Goal: Find specific page/section: Find specific page/section

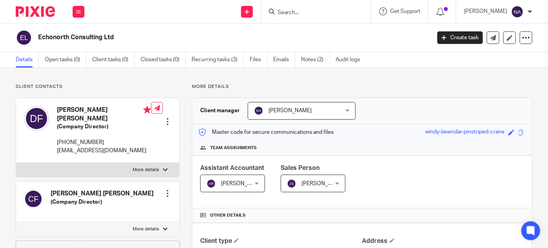
scroll to position [71, 0]
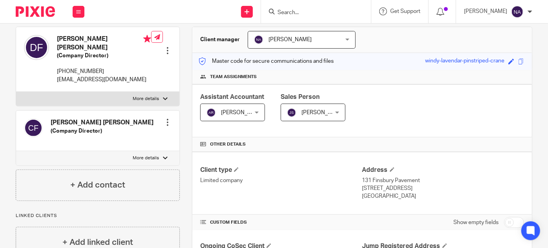
click at [308, 13] on input "Search" at bounding box center [312, 12] width 71 height 7
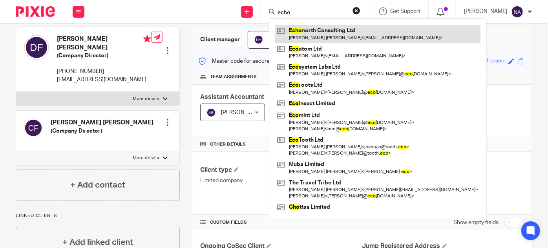
type input "echo"
click at [341, 26] on link at bounding box center [377, 34] width 205 height 18
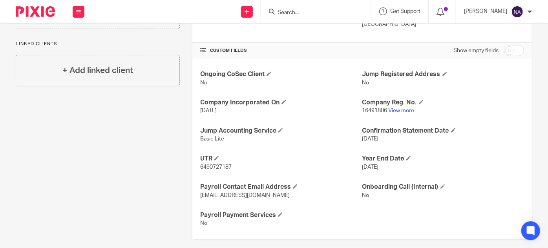
scroll to position [249, 0]
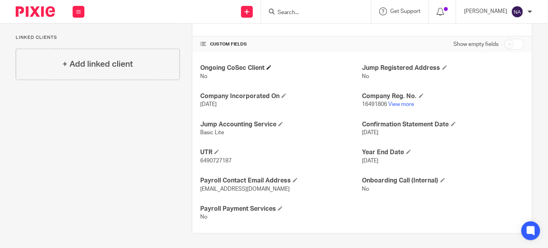
drag, startPoint x: 401, startPoint y: 102, endPoint x: 304, endPoint y: 69, distance: 102.9
click at [401, 102] on link "View more" at bounding box center [402, 104] width 26 height 5
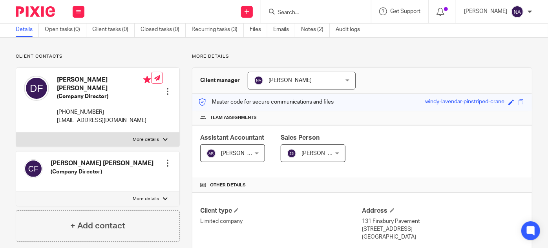
scroll to position [0, 0]
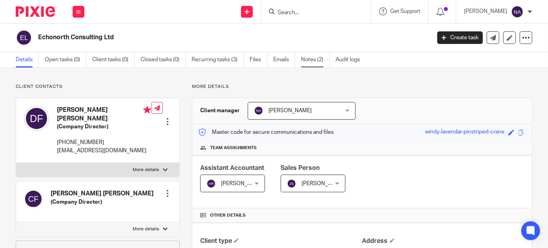
click at [313, 62] on link "Notes (2)" at bounding box center [315, 59] width 29 height 15
